Goal: Information Seeking & Learning: Learn about a topic

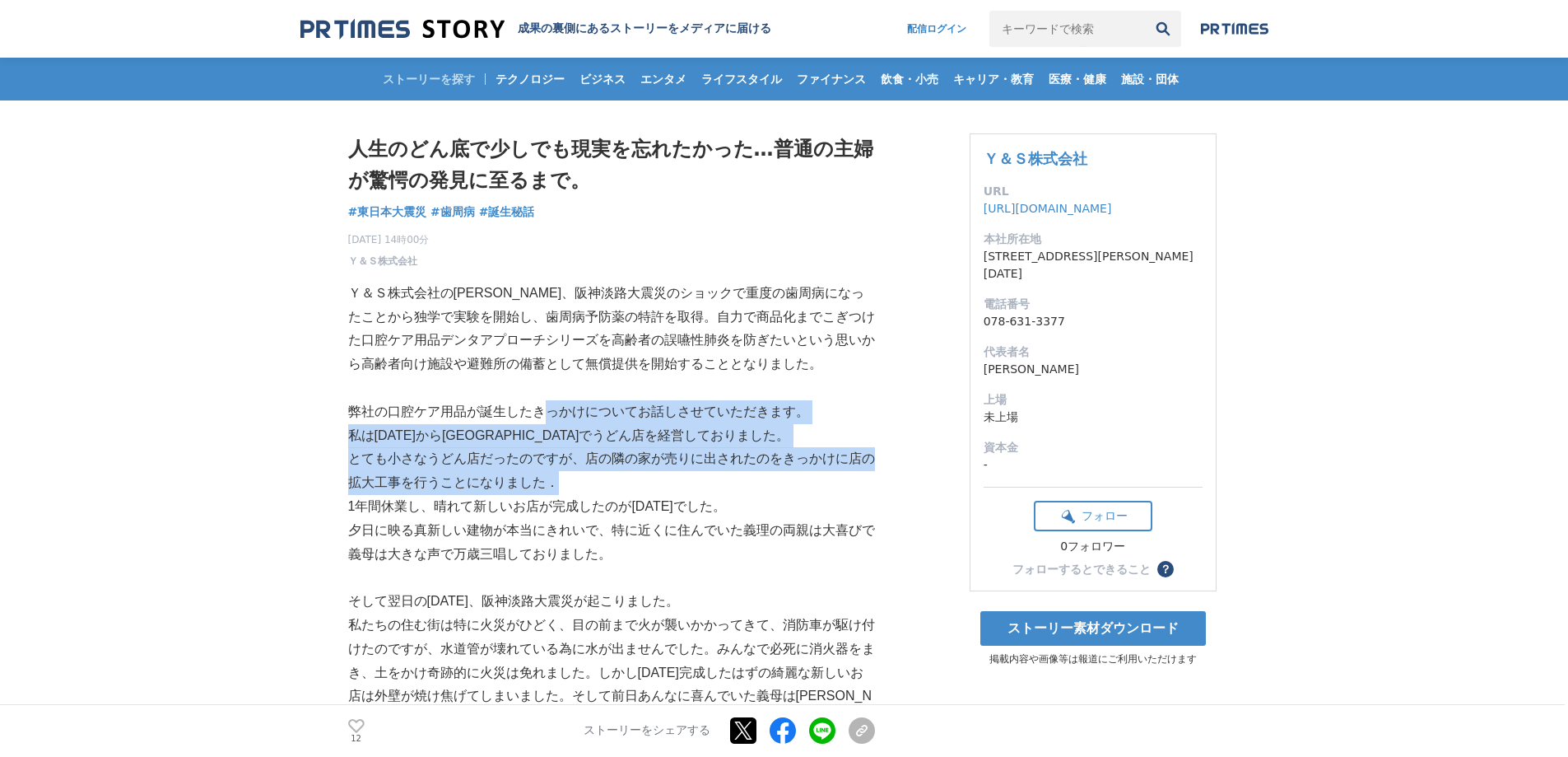
drag, startPoint x: 545, startPoint y: 409, endPoint x: 555, endPoint y: 479, distance: 70.7
click at [555, 479] on p "とても小さなうどん店だったのですが、店の隣の家が売りに出されたのをきっかけに店の拡大工事を行うことになりました．" at bounding box center [611, 471] width 526 height 48
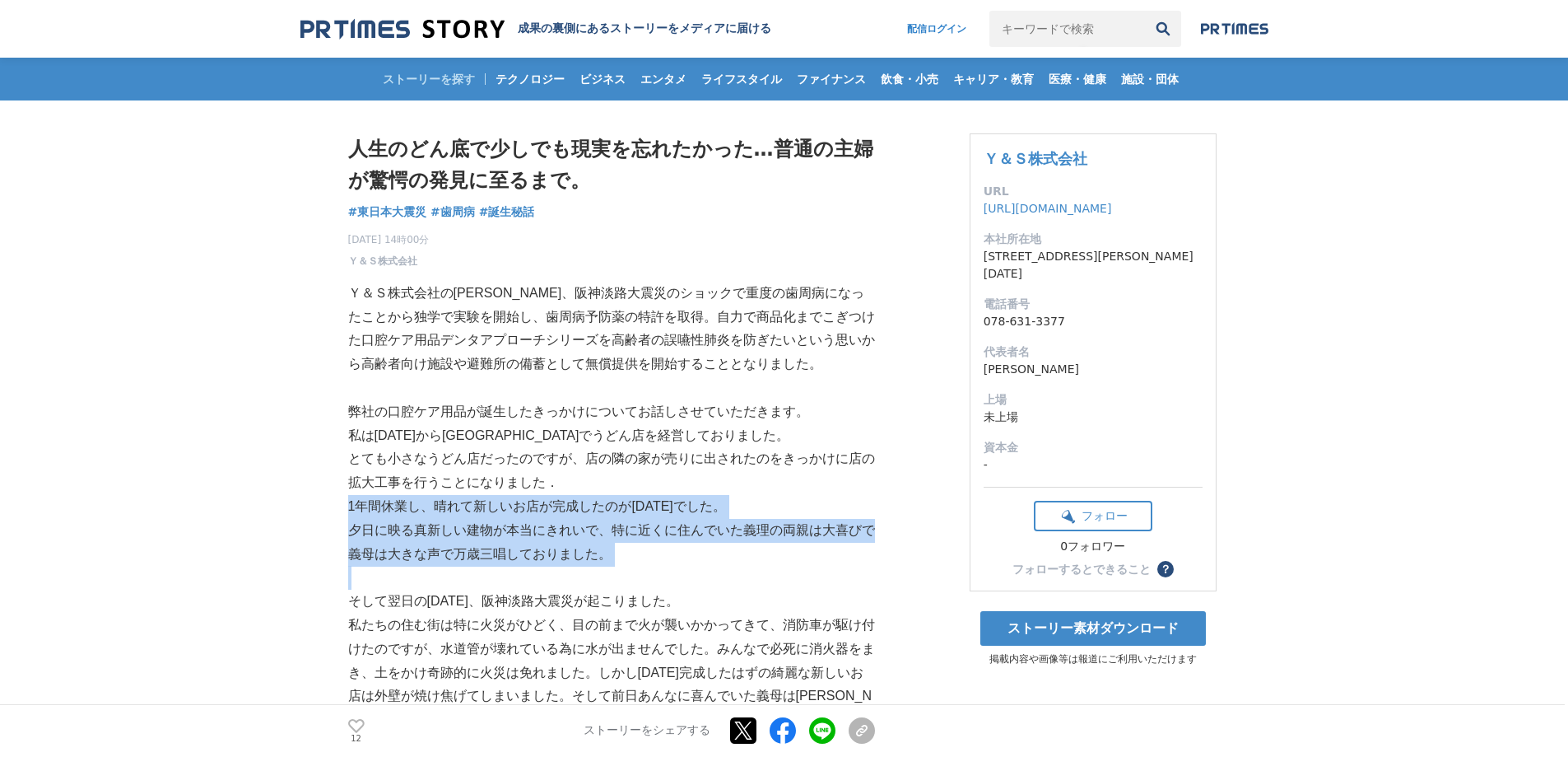
drag, startPoint x: 555, startPoint y: 479, endPoint x: 661, endPoint y: 585, distance: 149.9
click at [661, 585] on p at bounding box center [611, 578] width 526 height 24
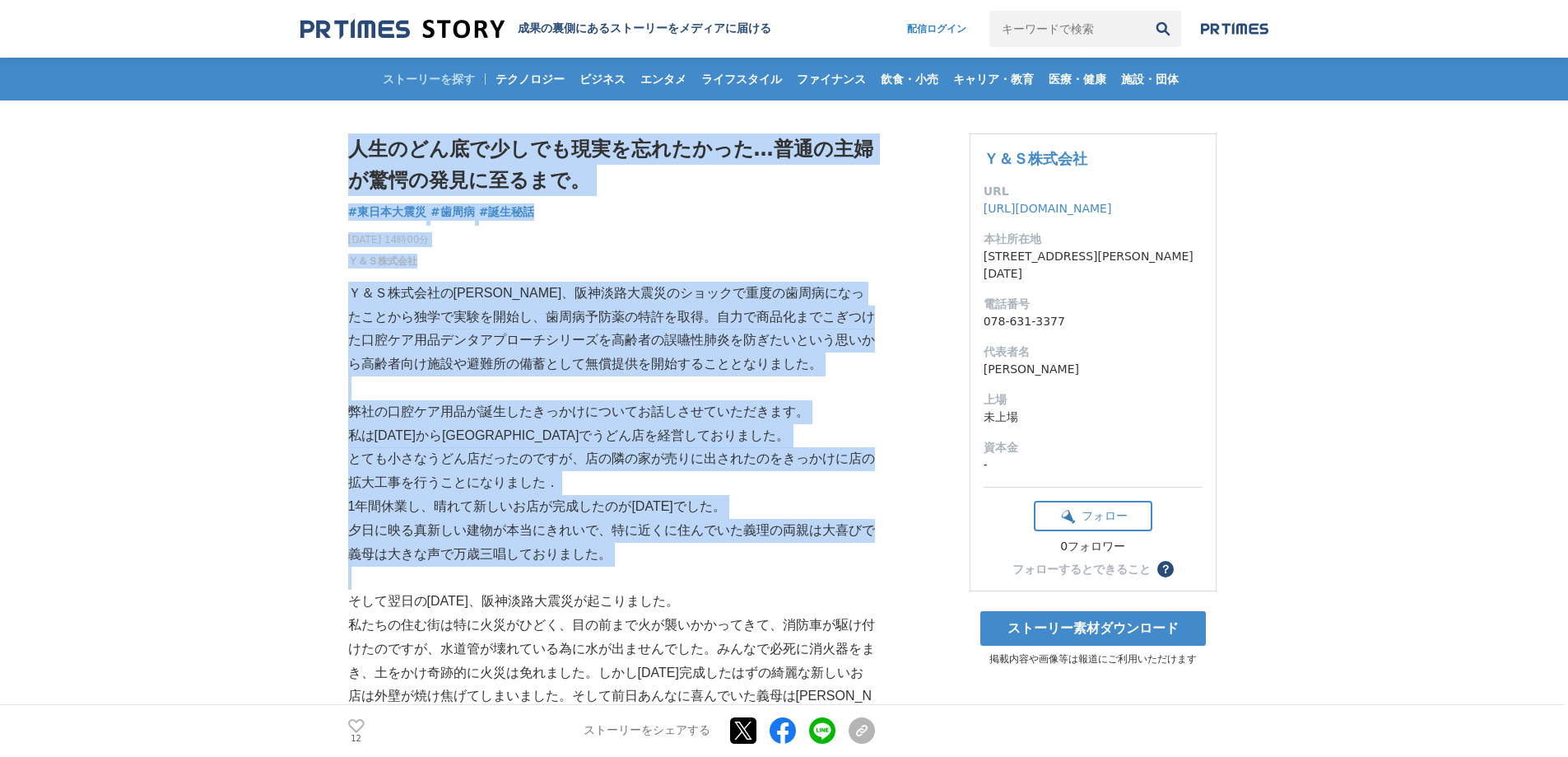
drag, startPoint x: 700, startPoint y: 568, endPoint x: 329, endPoint y: 445, distance: 390.9
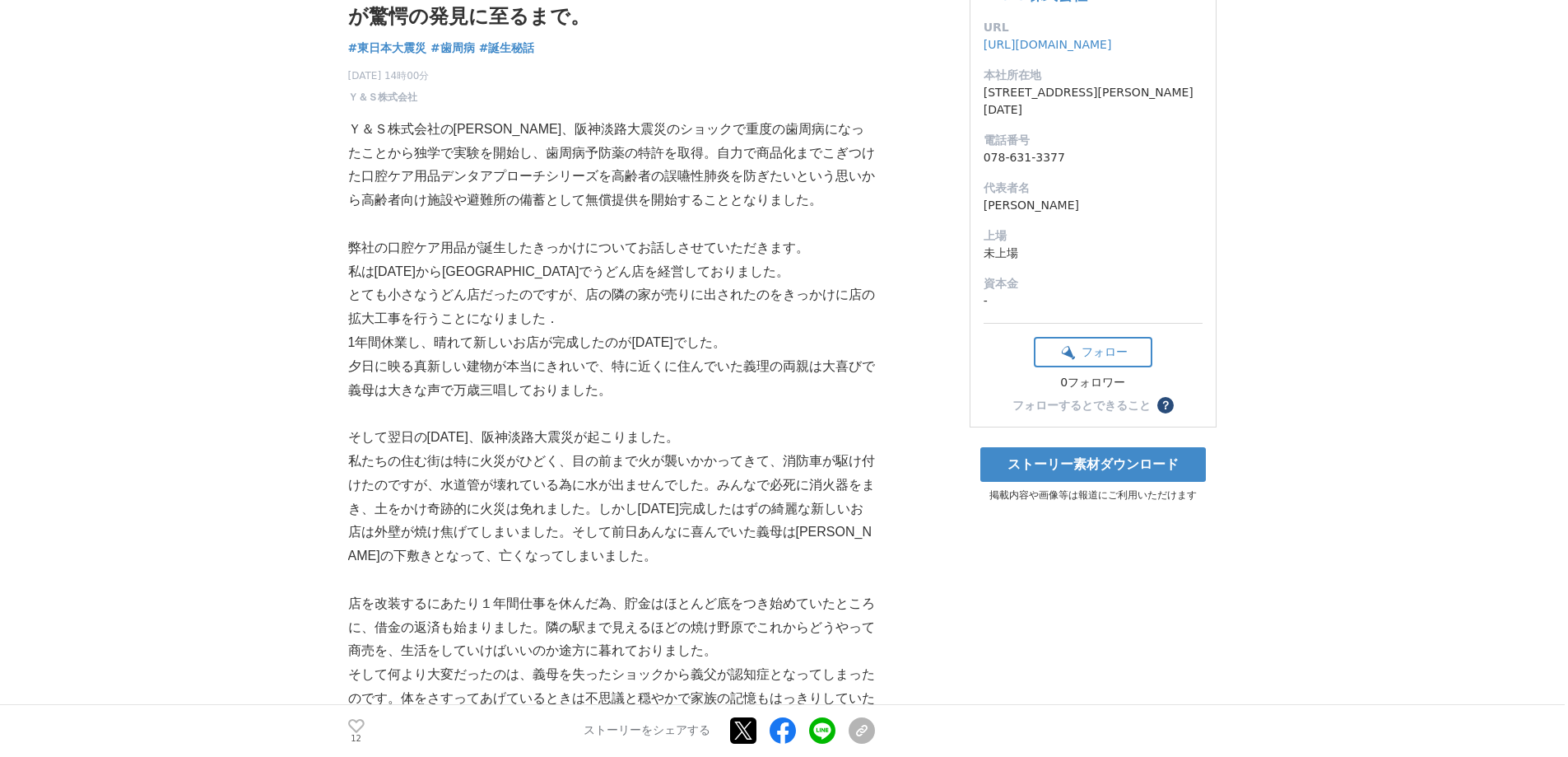
scroll to position [165, 0]
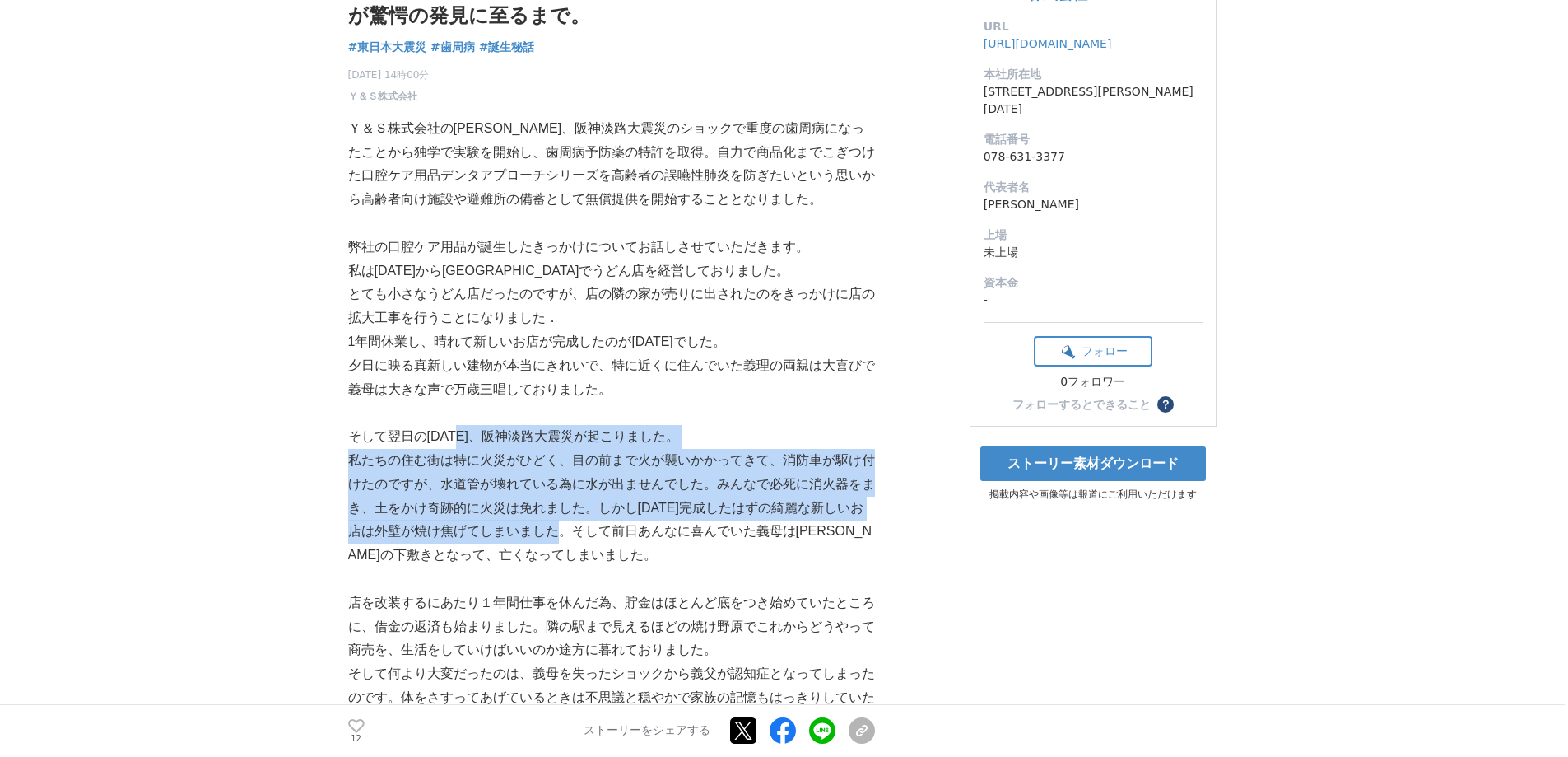
drag, startPoint x: 460, startPoint y: 437, endPoint x: 589, endPoint y: 540, distance: 165.1
click at [589, 540] on p "私たちの住む街は特に火災がひどく、目の前まで火が襲いかかってきて、消防車が駆け付けたのですが、水道管が壊れている為に水が出ませんでした。みんなで必死に消火器を…" at bounding box center [611, 508] width 526 height 118
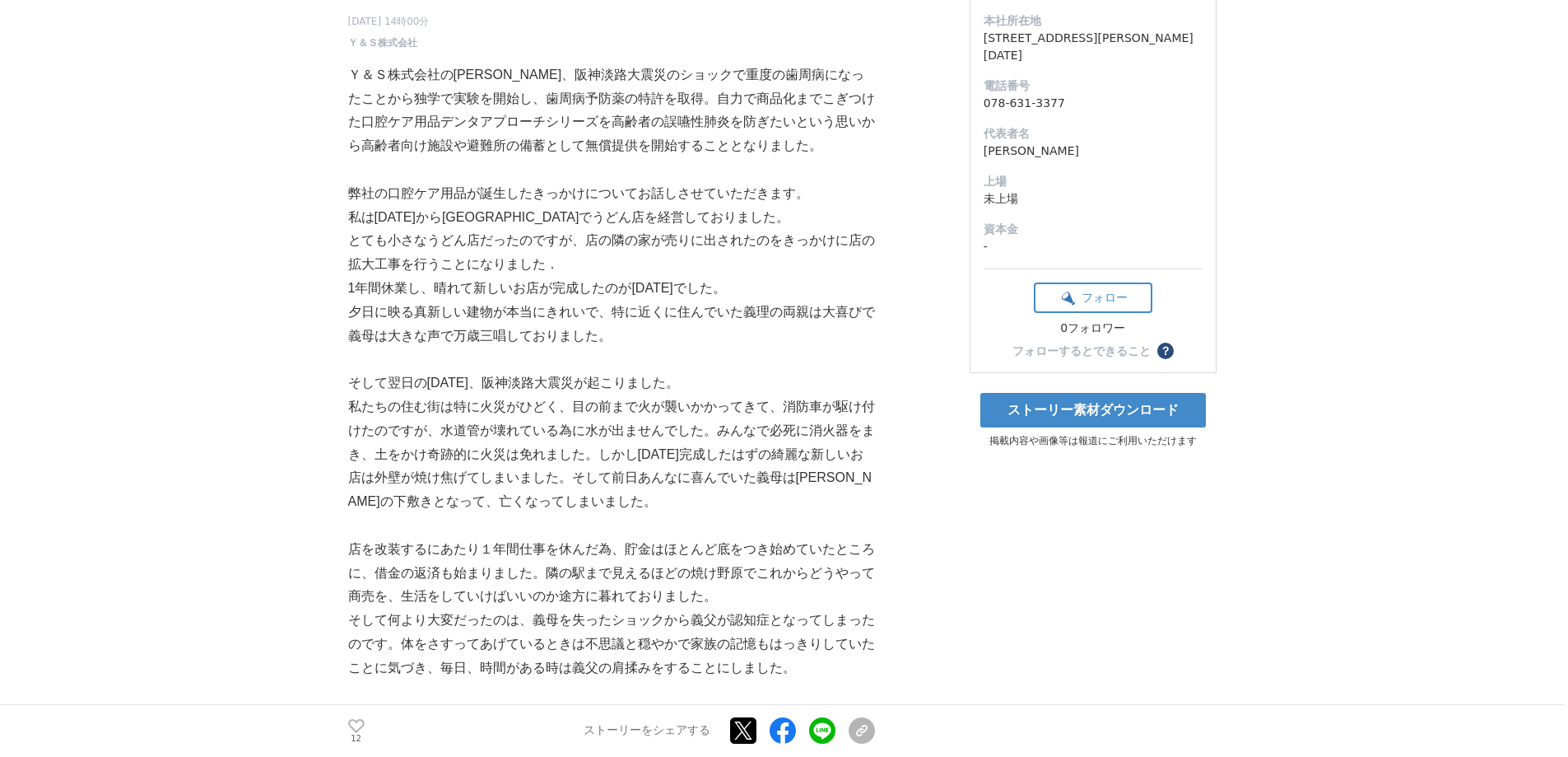
scroll to position [247, 0]
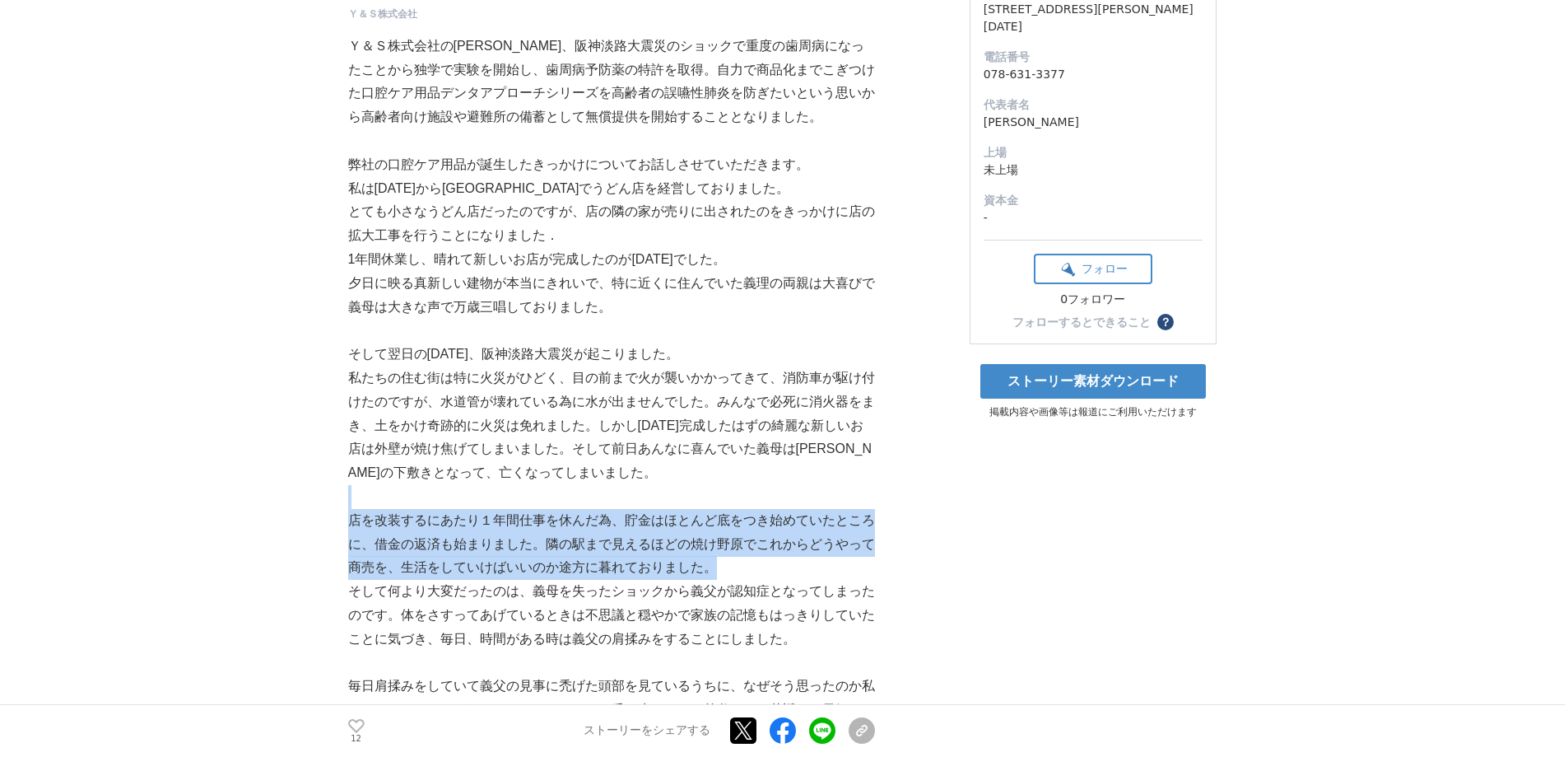
drag, startPoint x: 692, startPoint y: 494, endPoint x: 774, endPoint y: 575, distance: 115.3
click at [774, 575] on p "店を改装するにあたり１年間仕事を休んだ為、貯金はほとんど底をつき始めていたところに、借金の返済も始まりました。隣の駅まで見えるほどの焼け野原でこれからどうやっ…" at bounding box center [611, 544] width 526 height 71
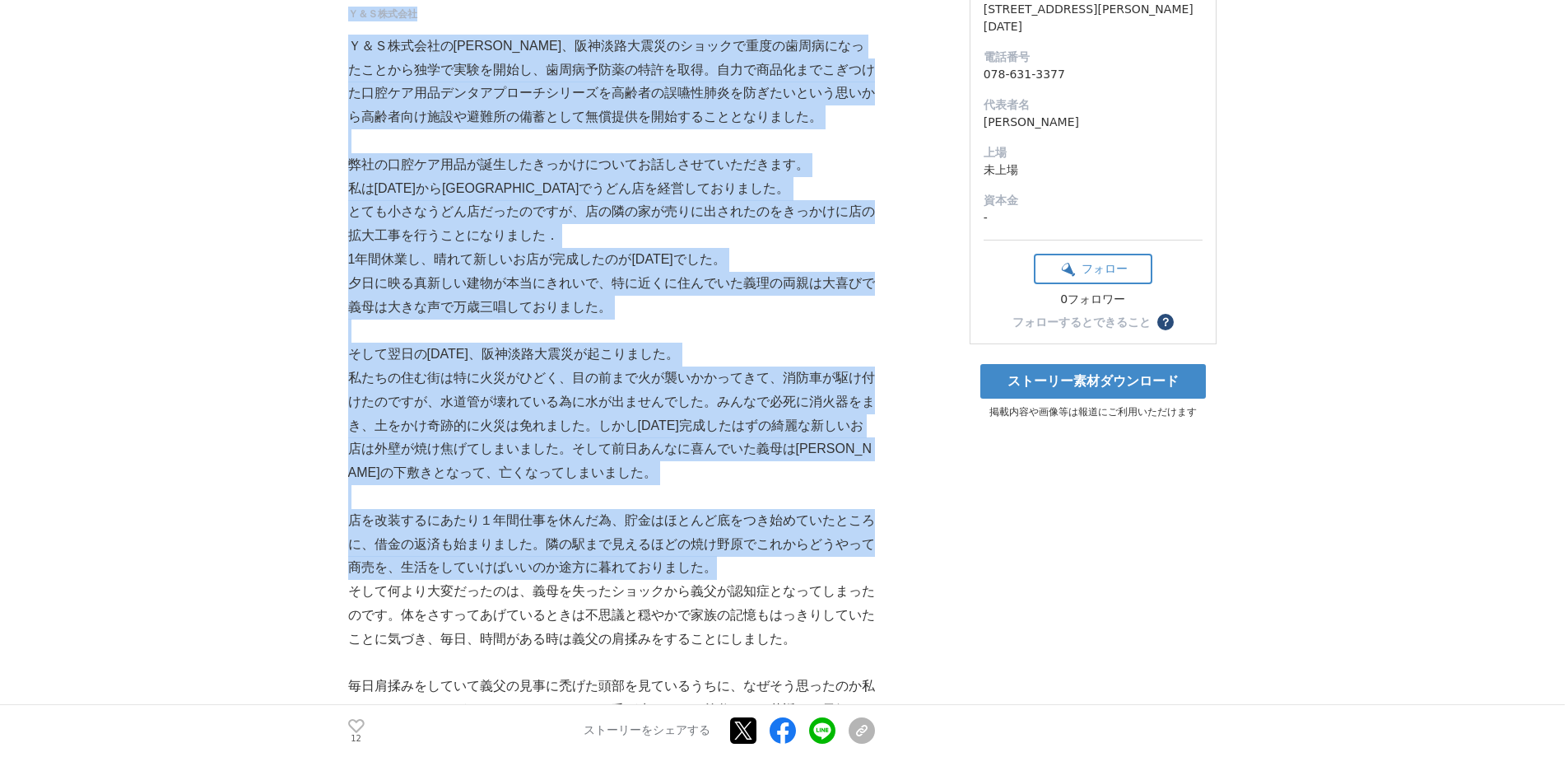
drag, startPoint x: 774, startPoint y: 575, endPoint x: 317, endPoint y: 485, distance: 465.8
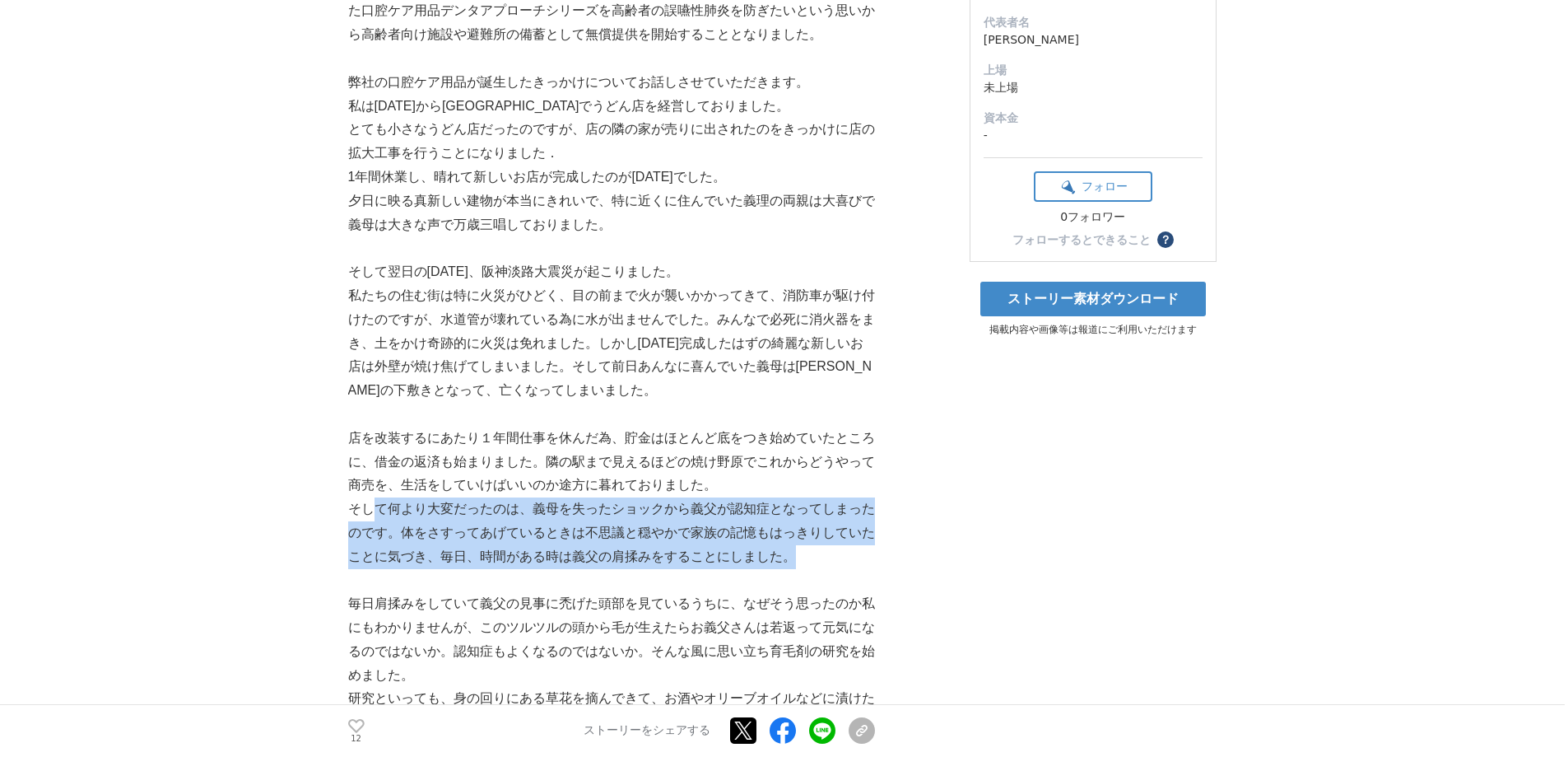
drag, startPoint x: 378, startPoint y: 507, endPoint x: 818, endPoint y: 556, distance: 442.7
click at [817, 556] on p "そして何より大変だったのは、義母を失ったショックから義父が認知症となってしまったのです。体をさすってあげているときは不思議と穏やかで家族の記憶もはっきりしてい…" at bounding box center [611, 533] width 526 height 71
click at [818, 556] on p "そして何より大変だったのは、義母を失ったショックから義父が認知症となってしまったのです。体をさすってあげているときは不思議と穏やかで家族の記憶もはっきりしてい…" at bounding box center [611, 533] width 526 height 71
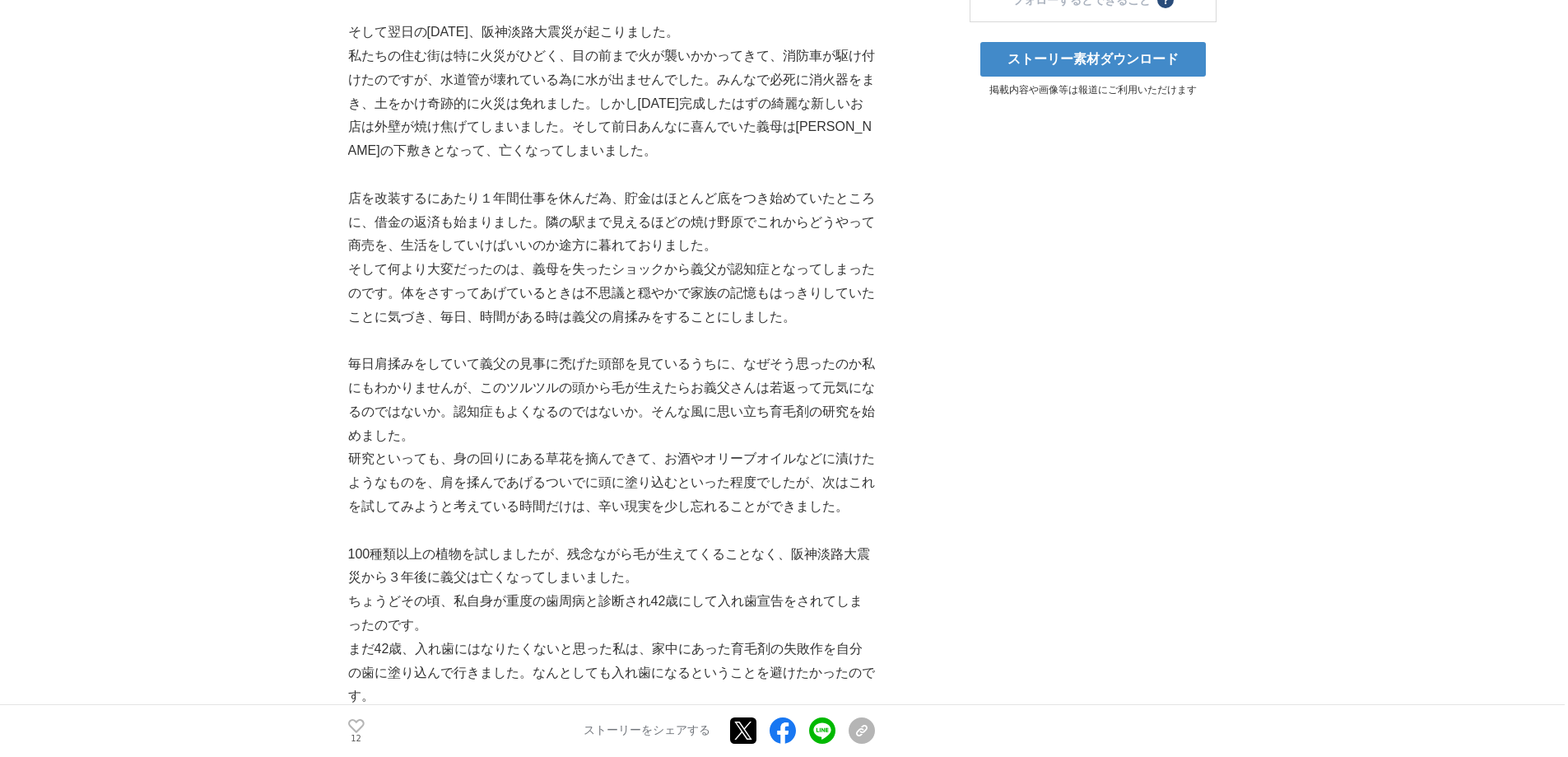
scroll to position [577, 0]
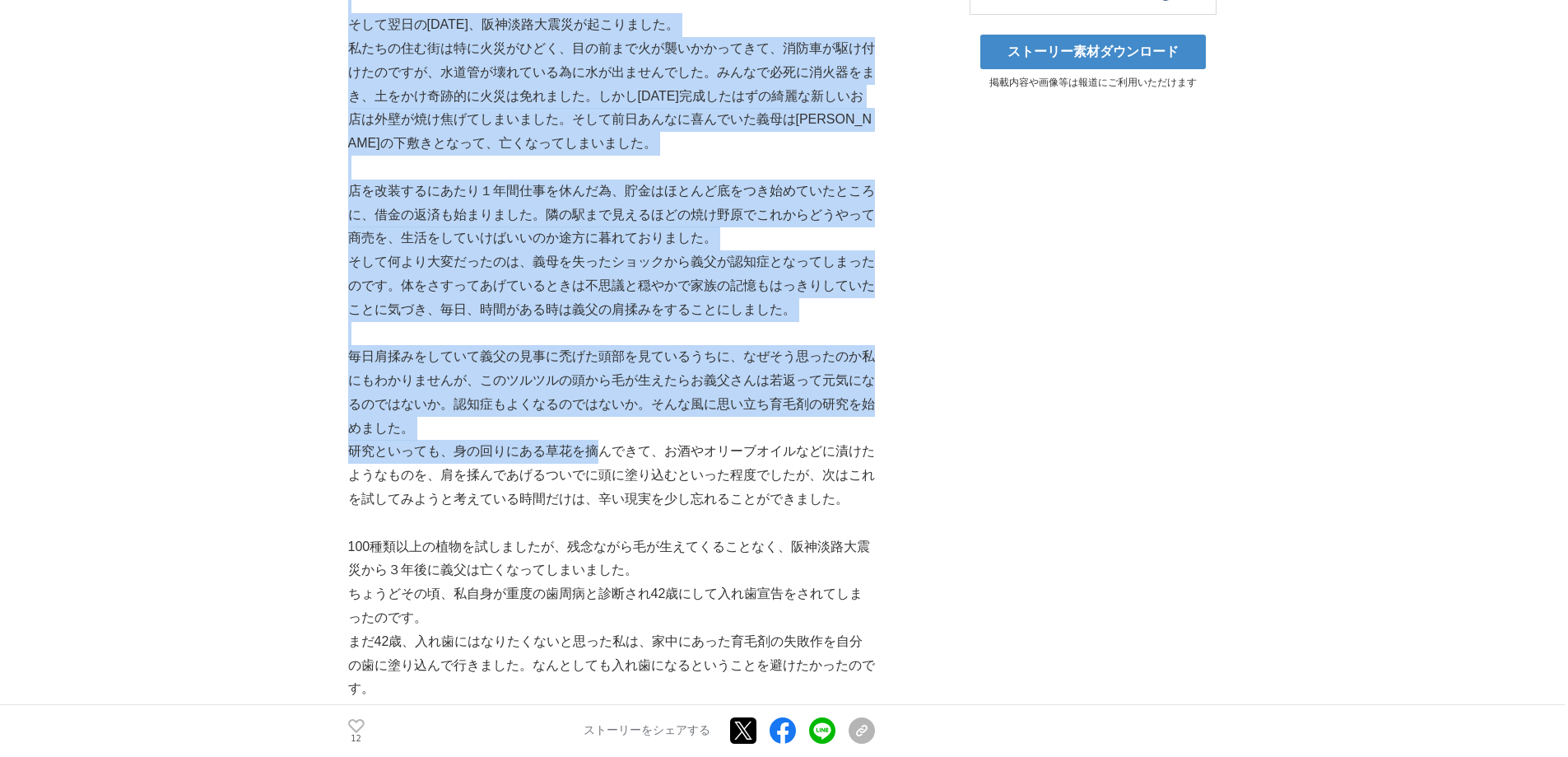
drag, startPoint x: 329, startPoint y: 351, endPoint x: 600, endPoint y: 442, distance: 285.9
click at [600, 442] on p "研究といっても、身の回りにある草花を摘んできて、お酒やオリーブオイルなどに漬けたようなものを、肩を揉んであげるついでに頭に塗り込むといった程度でしたが、次はこ…" at bounding box center [611, 475] width 526 height 71
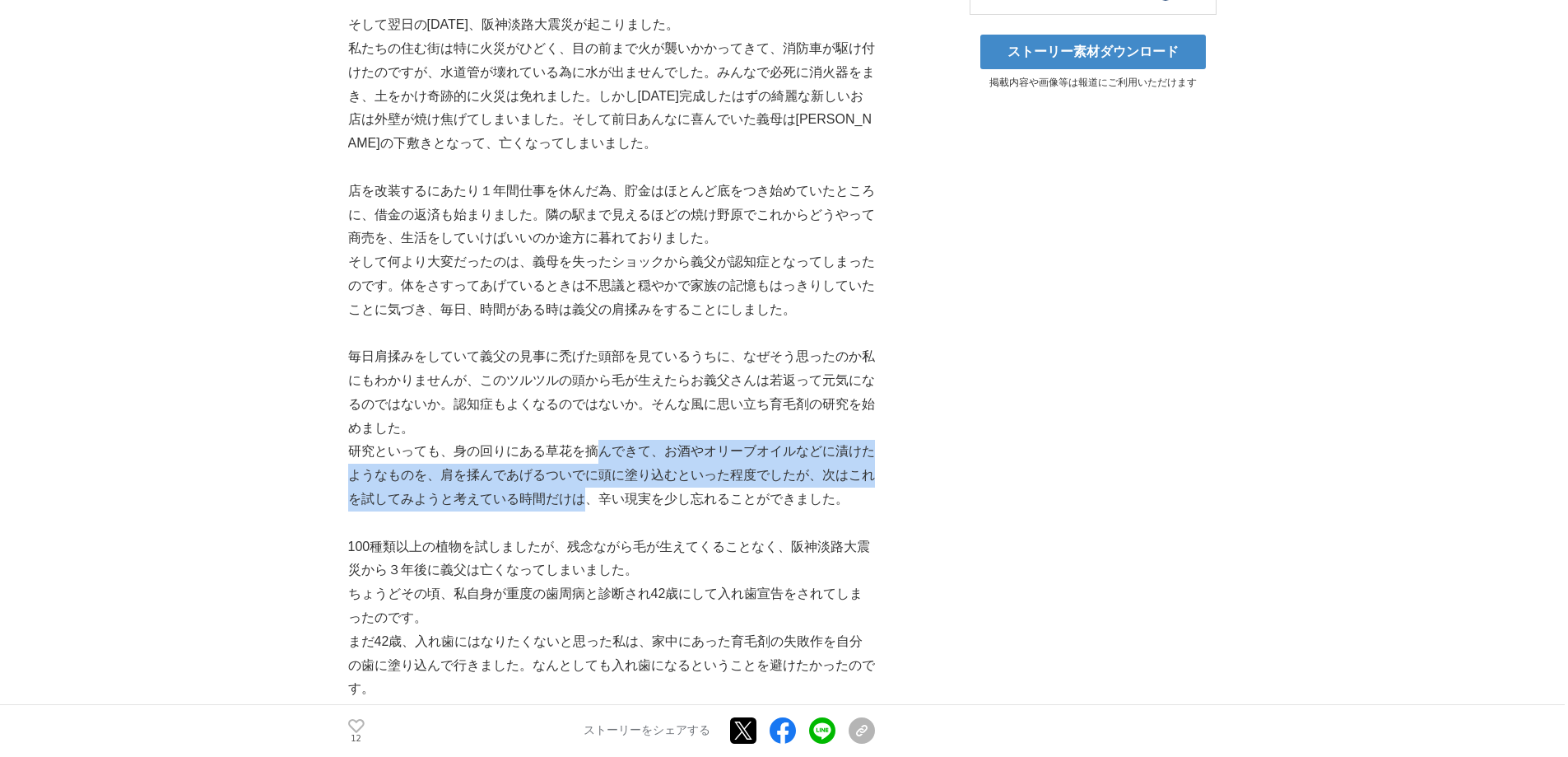
drag, startPoint x: 600, startPoint y: 442, endPoint x: 574, endPoint y: 507, distance: 70.0
click at [575, 506] on p "研究といっても、身の回りにある草花を摘んできて、お酒やオリーブオイルなどに漬けたようなものを、肩を揉んであげるついでに頭に塗り込むといった程度でしたが、次はこ…" at bounding box center [611, 475] width 526 height 71
click at [574, 507] on p "研究といっても、身の回りにある草花を摘んできて、お酒やオリーブオイルなどに漬けたようなものを、肩を揉んであげるついでに頭に塗り込むといった程度でしたが、次はこ…" at bounding box center [611, 475] width 526 height 71
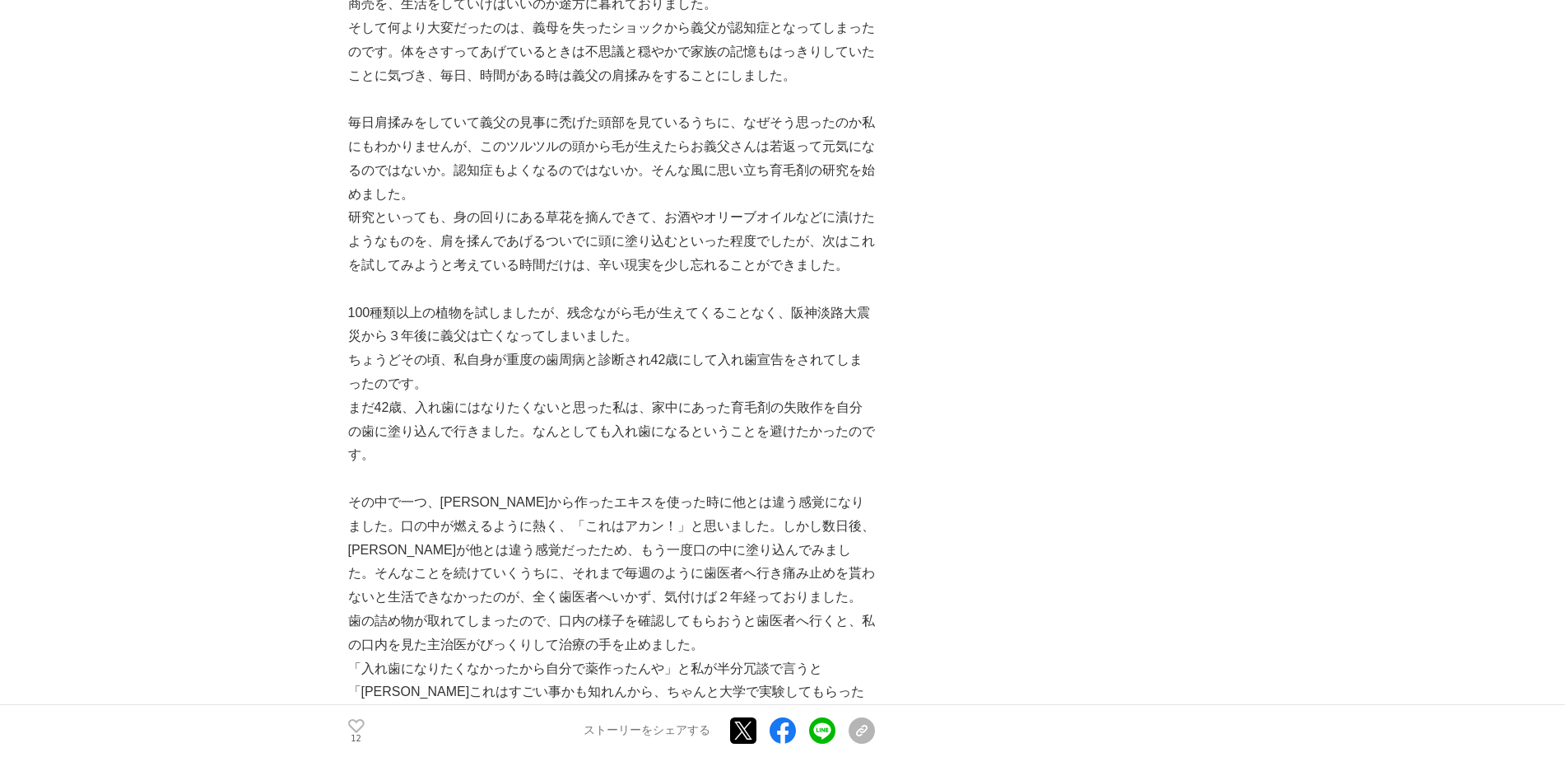
scroll to position [824, 0]
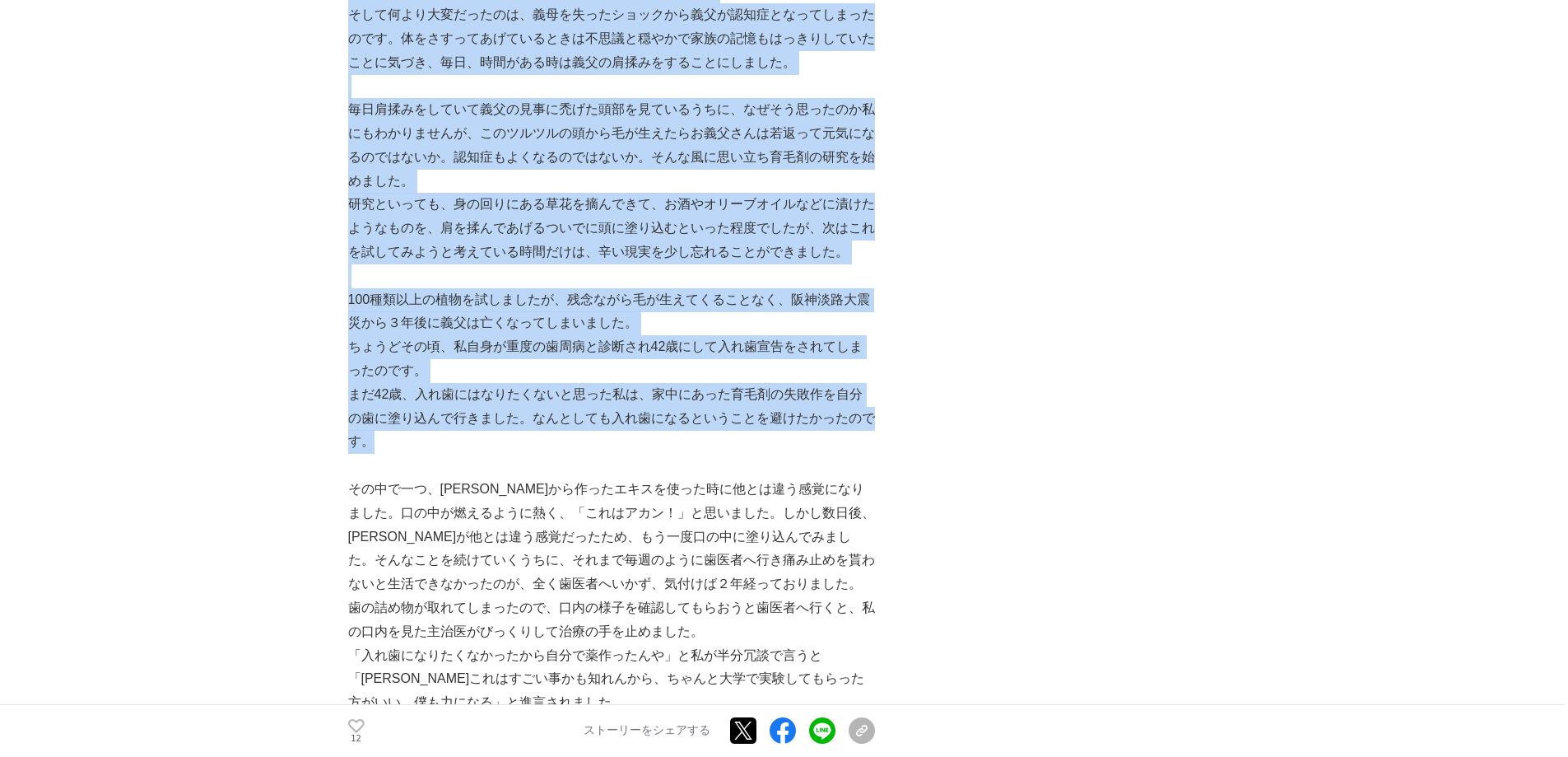
drag, startPoint x: 327, startPoint y: 383, endPoint x: 607, endPoint y: 432, distance: 284.3
click at [607, 432] on p "まだ42歳、入れ歯にはなりたくないと思った私は、家中にあった育毛剤の失敗作を自分の歯に塗り込んで行きました。なんとしても入れ歯になるということを避けたかったの…" at bounding box center [611, 419] width 526 height 71
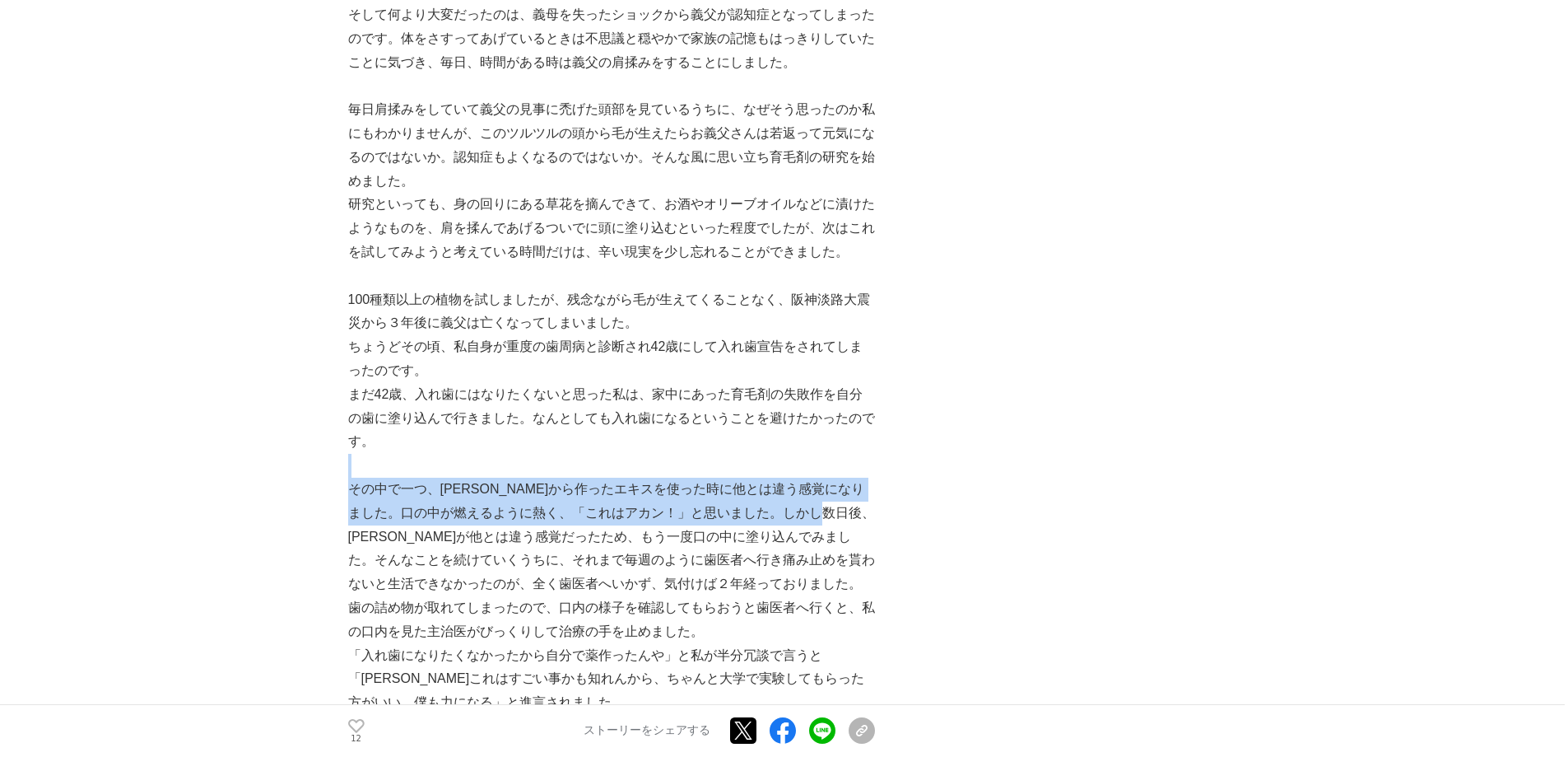
drag, startPoint x: 607, startPoint y: 432, endPoint x: 887, endPoint y: 506, distance: 289.6
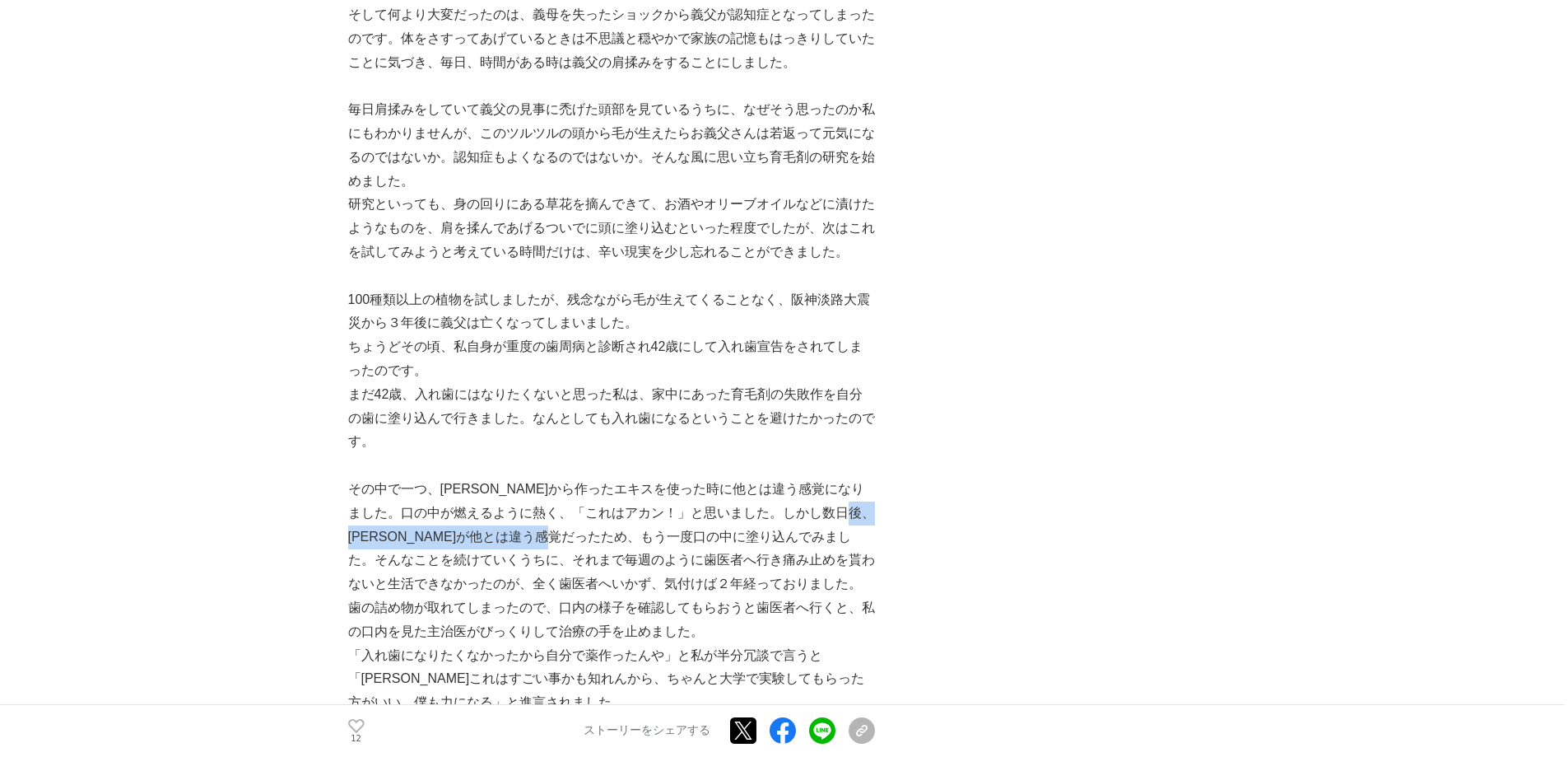
drag, startPoint x: 374, startPoint y: 528, endPoint x: 661, endPoint y: 532, distance: 287.0
click at [661, 532] on p "その中で一つ、[PERSON_NAME]から作ったエキスを使った時に他とは違う感覚になりました。口の中が燃えるように熱く、「これはアカン！」と思いました。しか…" at bounding box center [611, 536] width 526 height 118
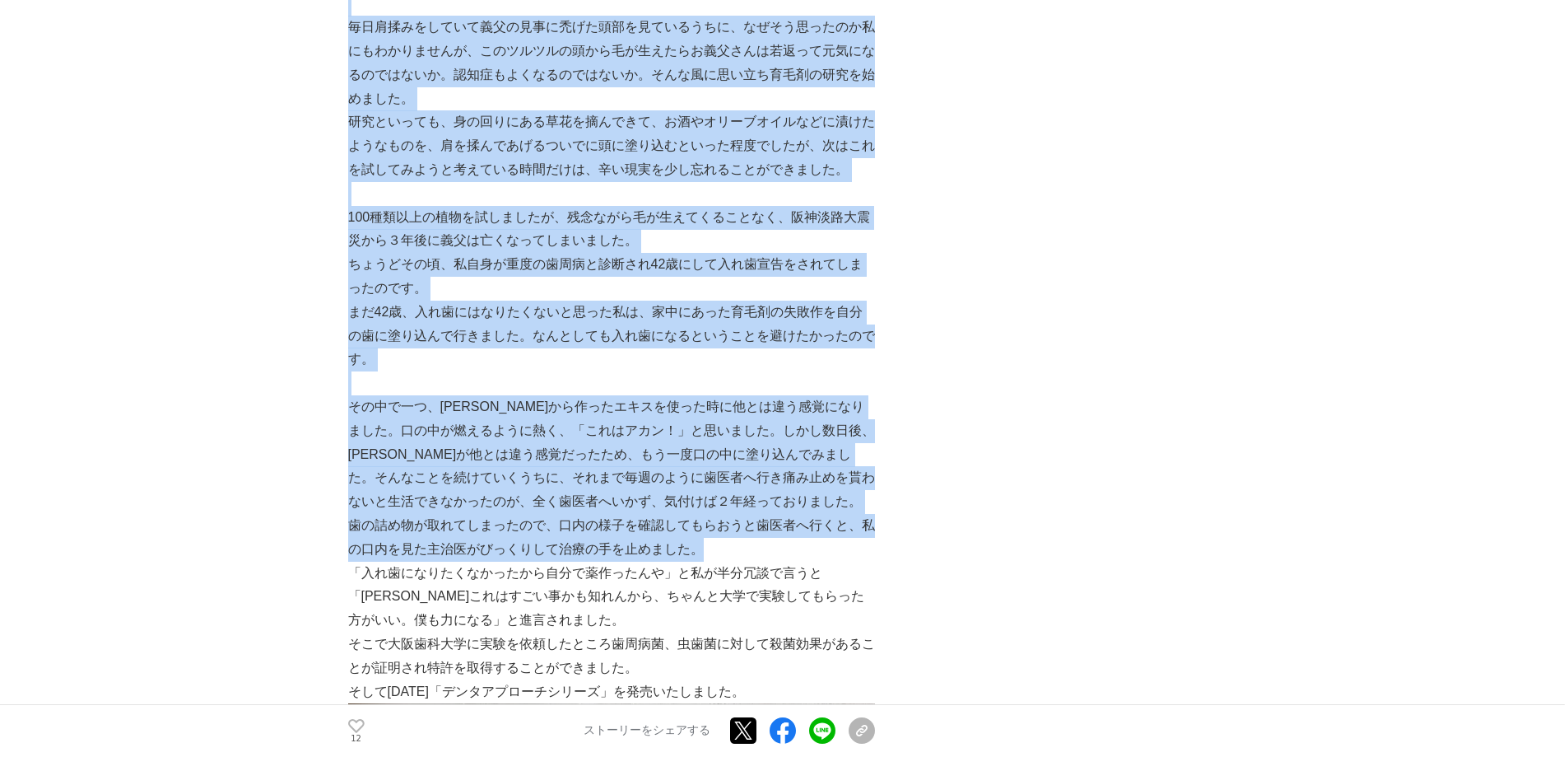
drag, startPoint x: 315, startPoint y: 531, endPoint x: 799, endPoint y: 556, distance: 484.6
click at [799, 556] on p "歯の詰め物が取れてしまったので、口内の様子を確認してもらおうと歯医者へ行くと、私の口内を見た主治医がびっくりして治療の手を止めました。" at bounding box center [611, 537] width 526 height 48
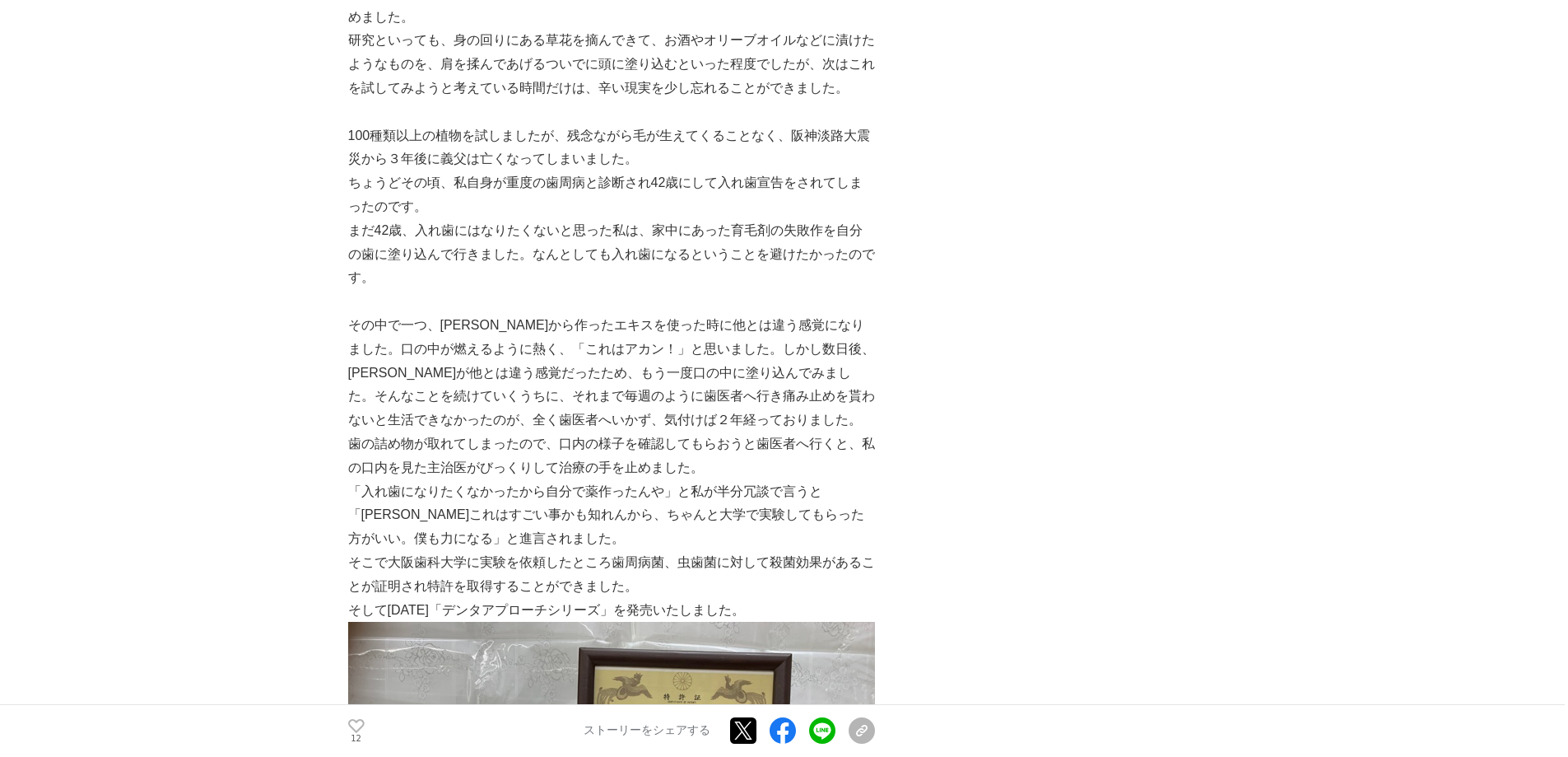
scroll to position [988, 0]
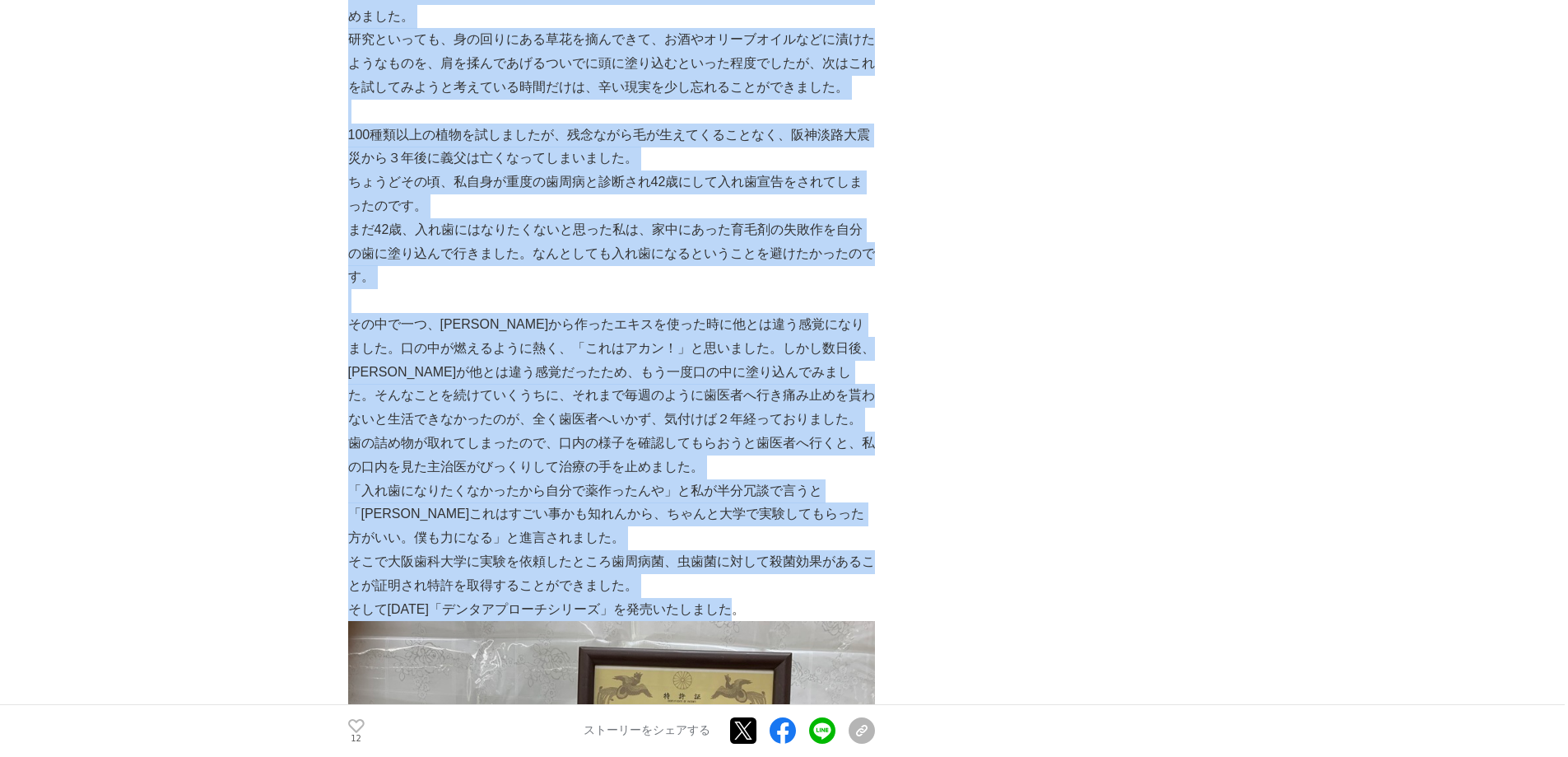
drag, startPoint x: 768, startPoint y: 603, endPoint x: 307, endPoint y: 510, distance: 470.3
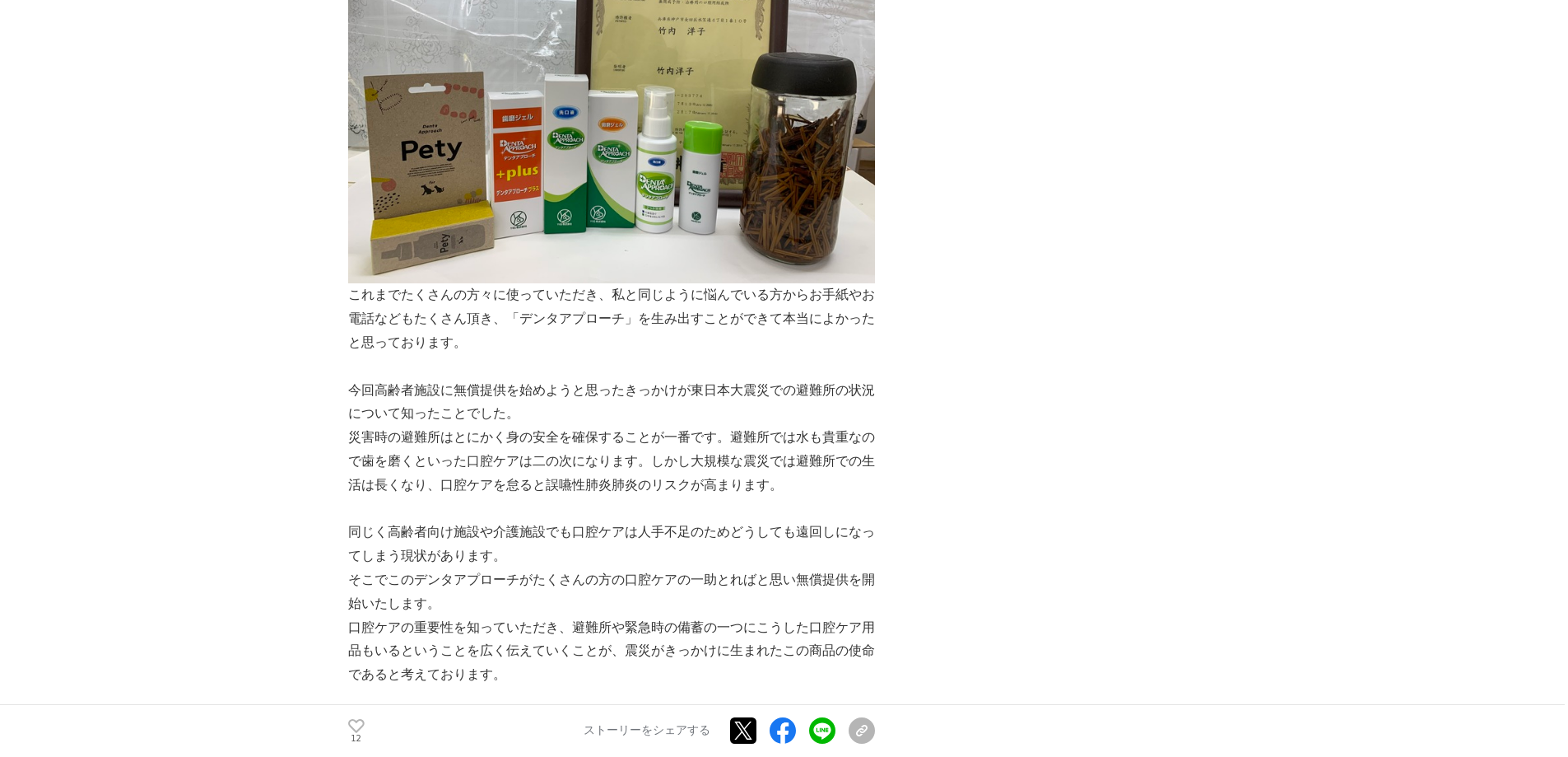
scroll to position [1730, 0]
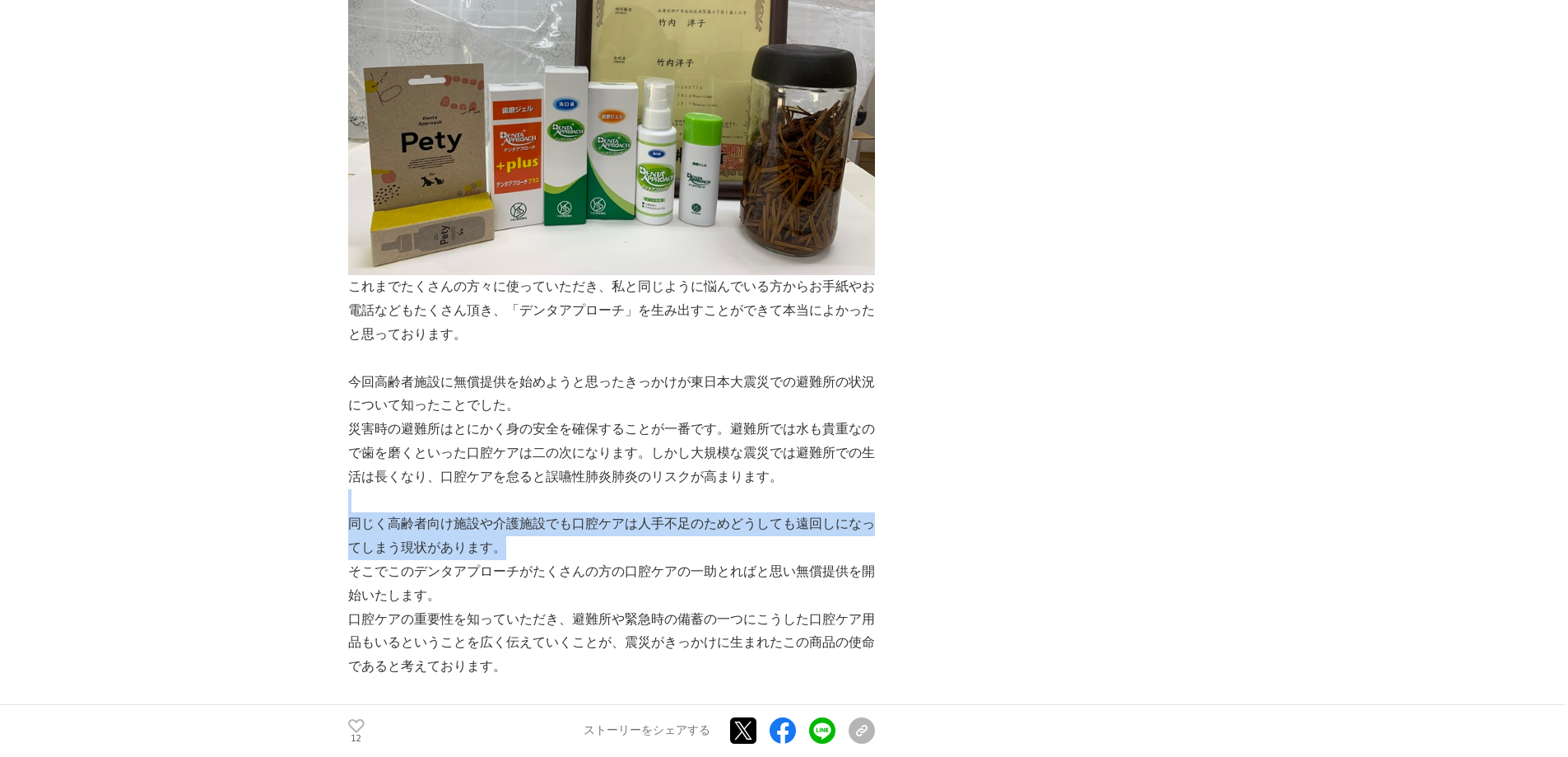
drag, startPoint x: 364, startPoint y: 503, endPoint x: 579, endPoint y: 555, distance: 221.2
click at [579, 555] on p "同じく高齢者向け施設や介護施設でも口腔ケアは人手不足のためどうしても遠回しになってしまう現状があります。" at bounding box center [611, 536] width 526 height 48
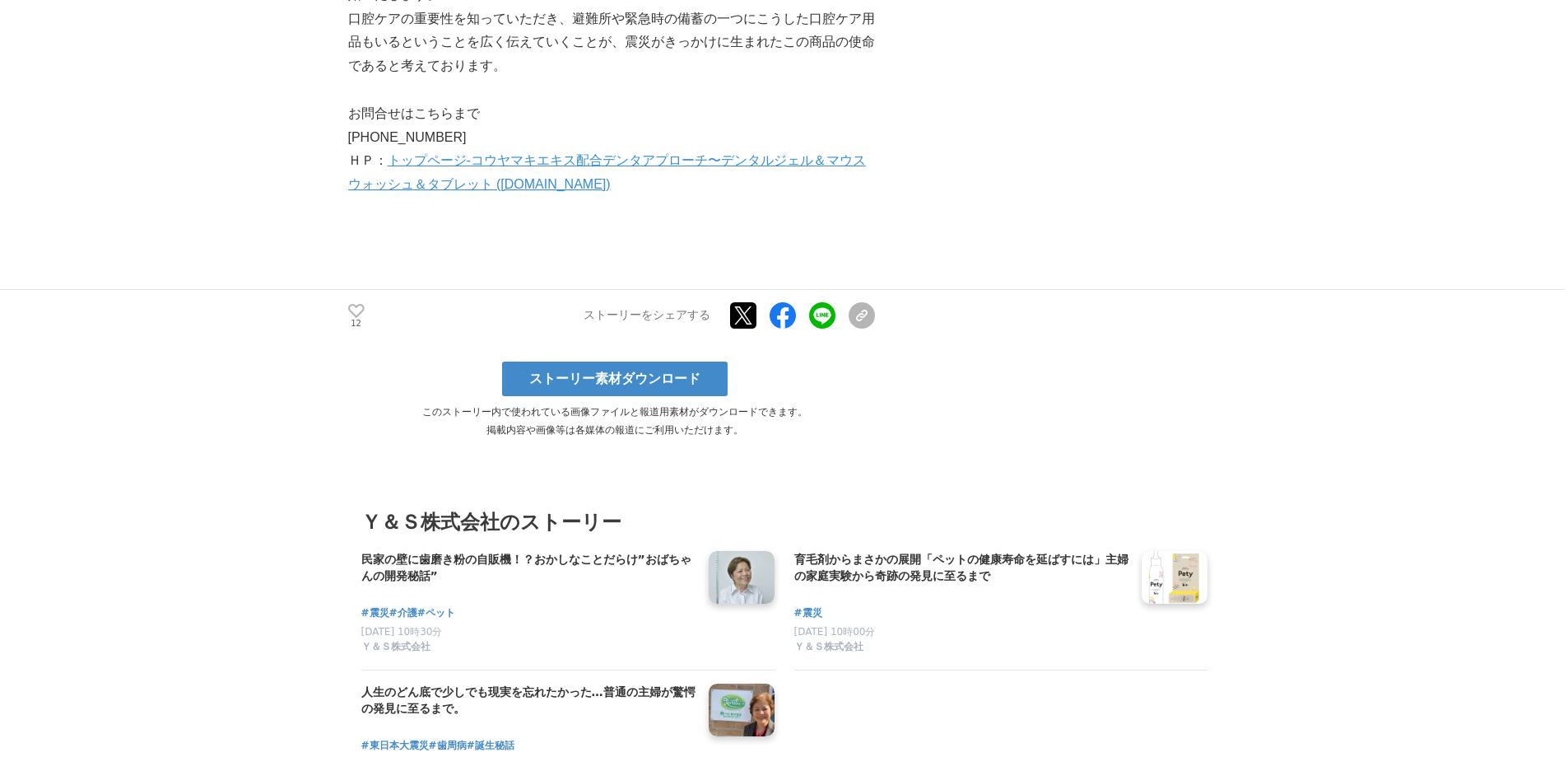
scroll to position [2471, 0]
